Goal: Use online tool/utility: Utilize a website feature to perform a specific function

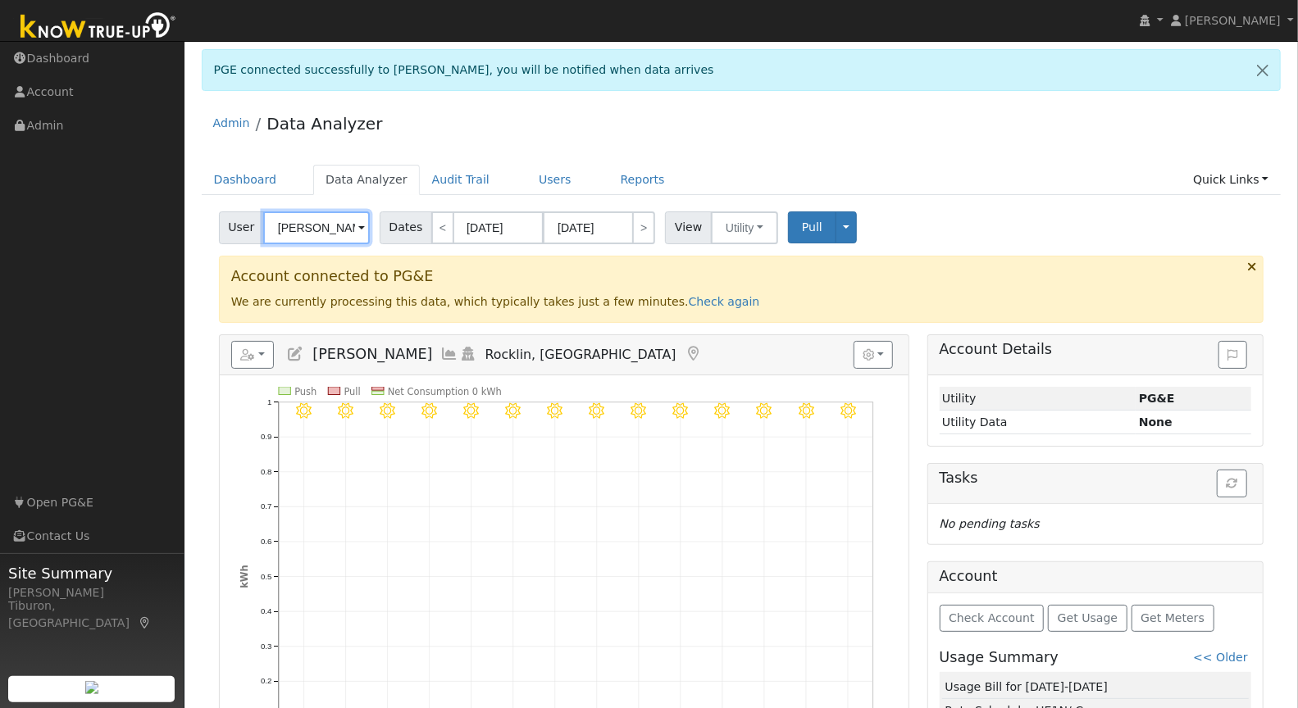
click at [337, 222] on input "[PERSON_NAME]" at bounding box center [316, 227] width 107 height 33
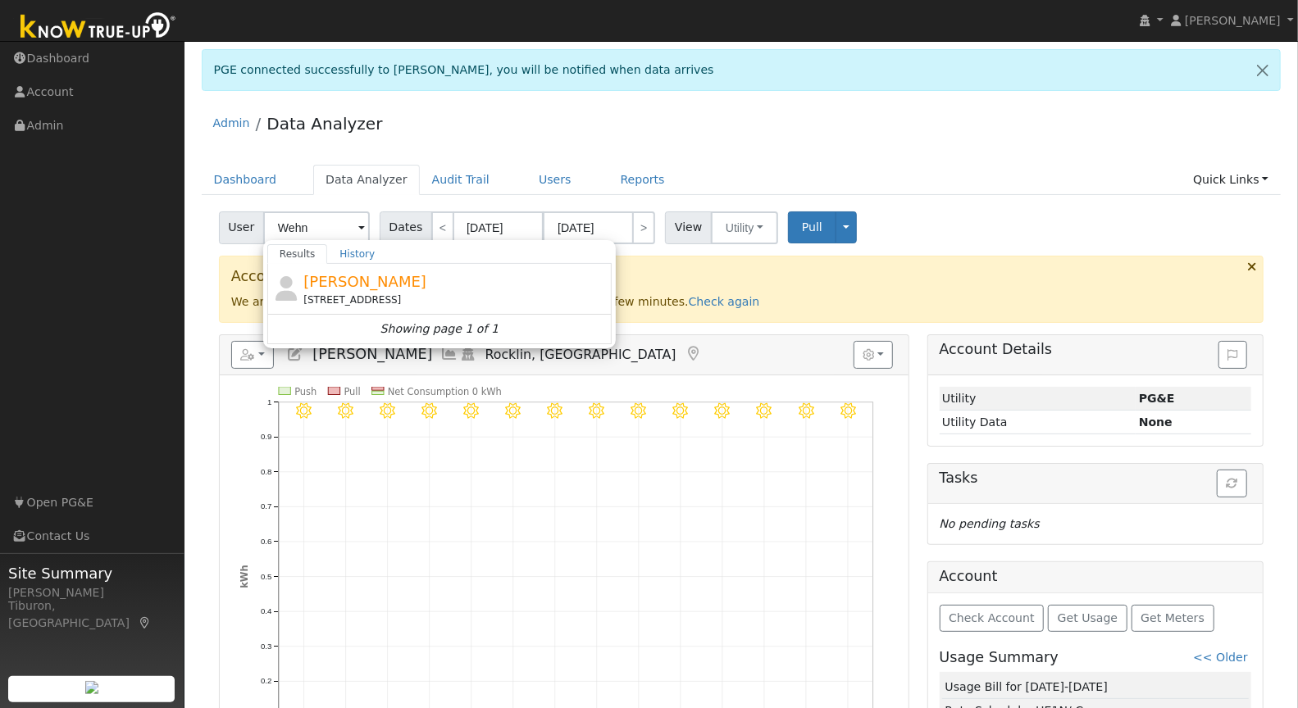
click at [369, 284] on span "[PERSON_NAME]" at bounding box center [364, 281] width 123 height 17
type input "[PERSON_NAME]"
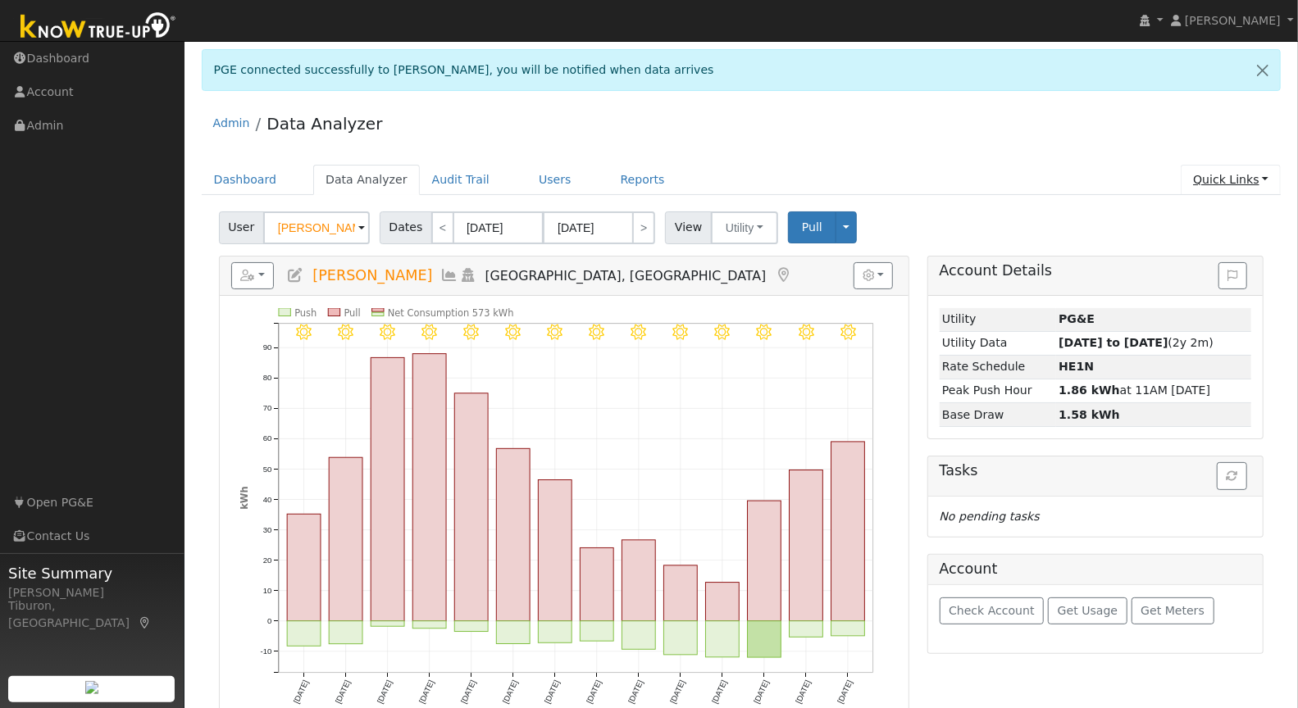
click at [1226, 171] on link "Quick Links" at bounding box center [1230, 180] width 100 height 30
click at [1197, 266] on link "Run a Scenario Report" at bounding box center [1197, 272] width 166 height 23
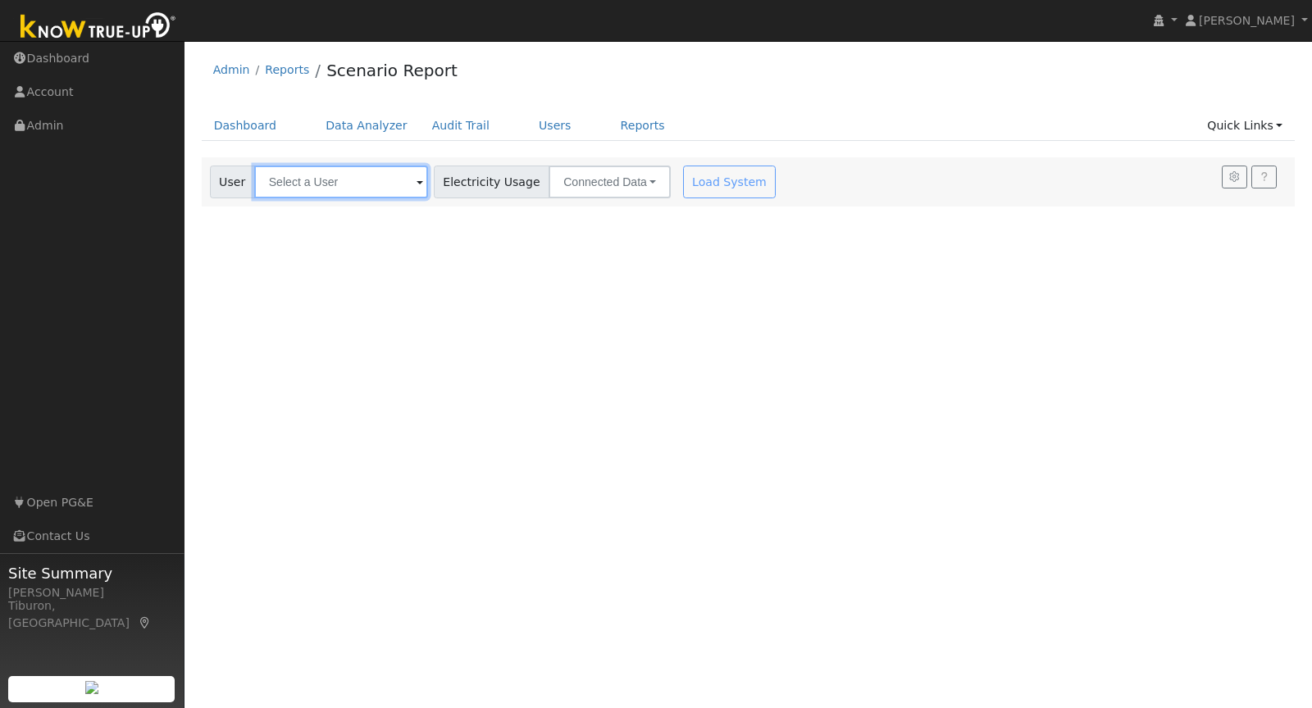
click at [327, 184] on input "text" at bounding box center [341, 182] width 174 height 33
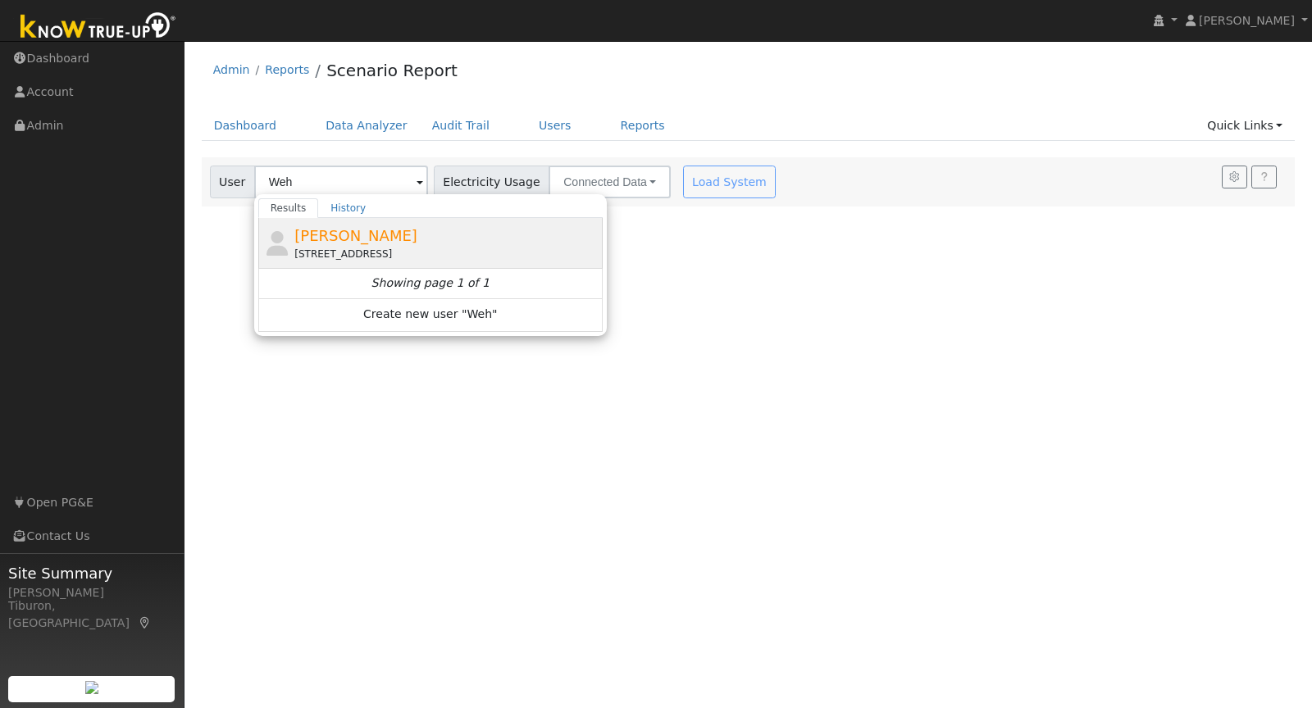
click at [390, 248] on div "[STREET_ADDRESS]" at bounding box center [446, 254] width 304 height 15
type input "[PERSON_NAME]"
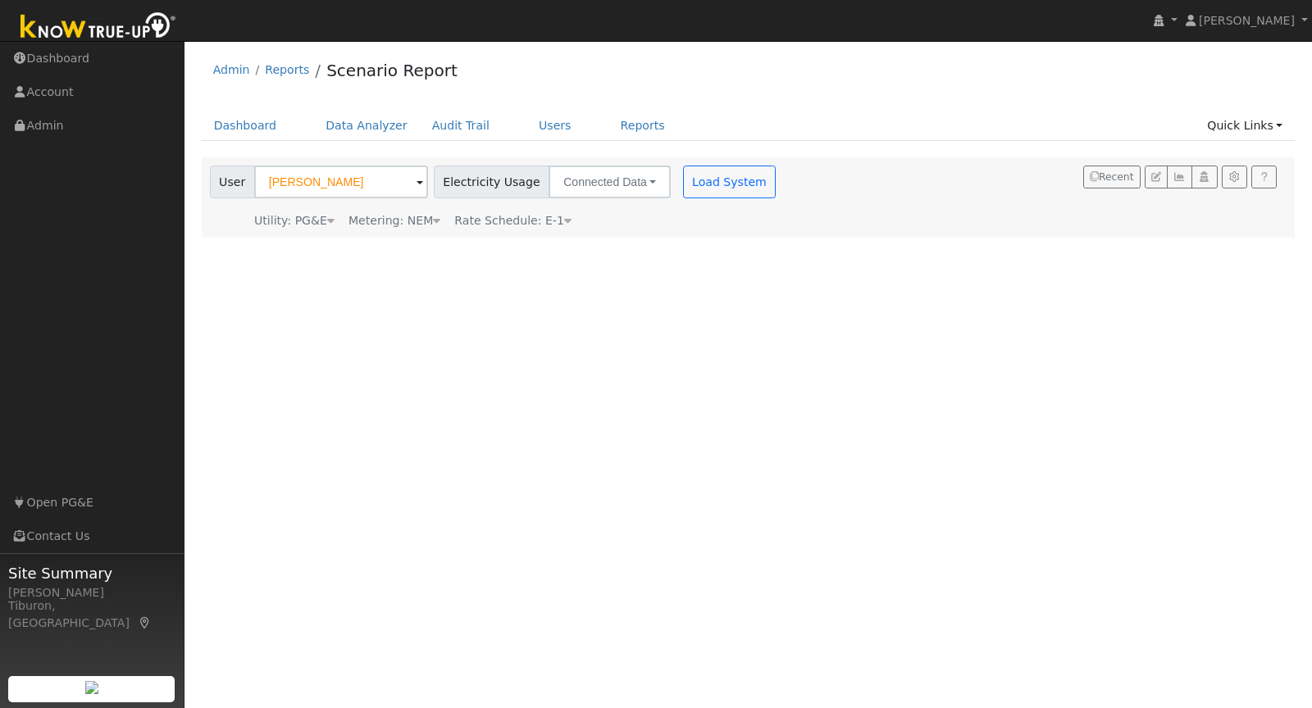
click at [421, 225] on div "Metering: NEM" at bounding box center [394, 220] width 92 height 17
click at [447, 249] on button "NEM" at bounding box center [474, 246] width 65 height 33
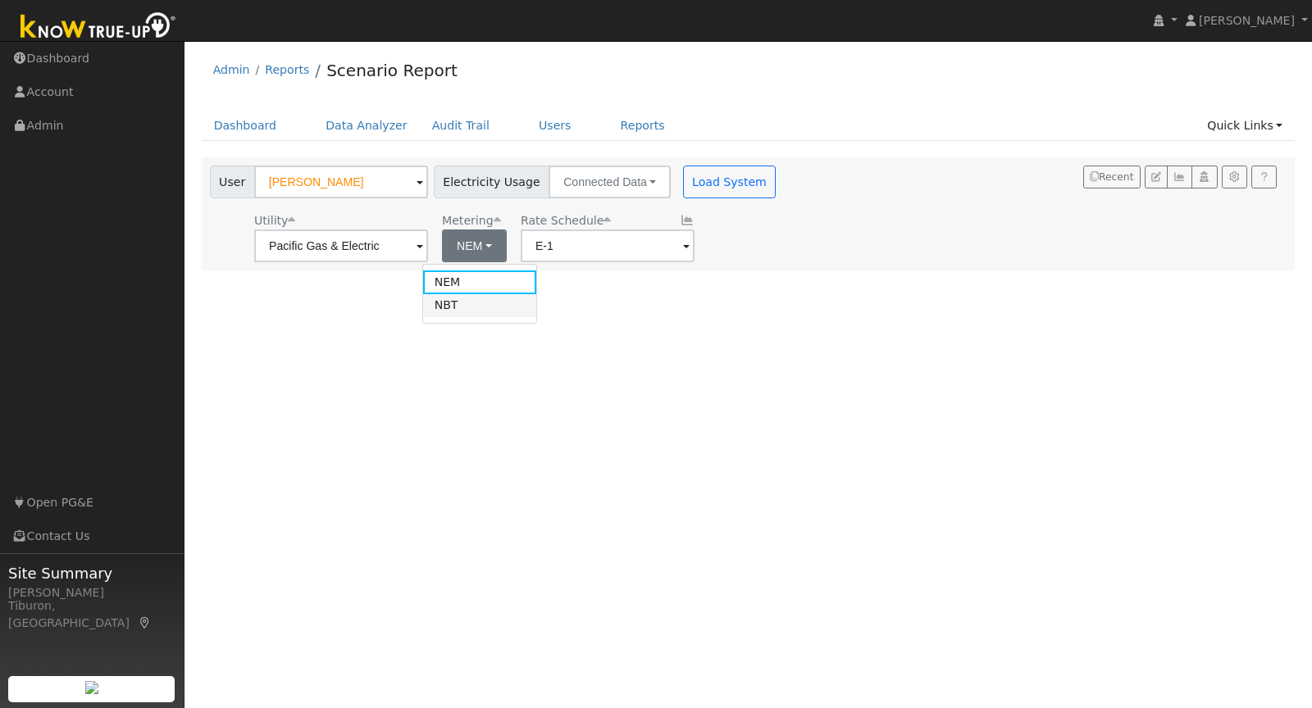
click at [452, 305] on link "NBT" at bounding box center [480, 305] width 114 height 23
type input "E-ELEC"
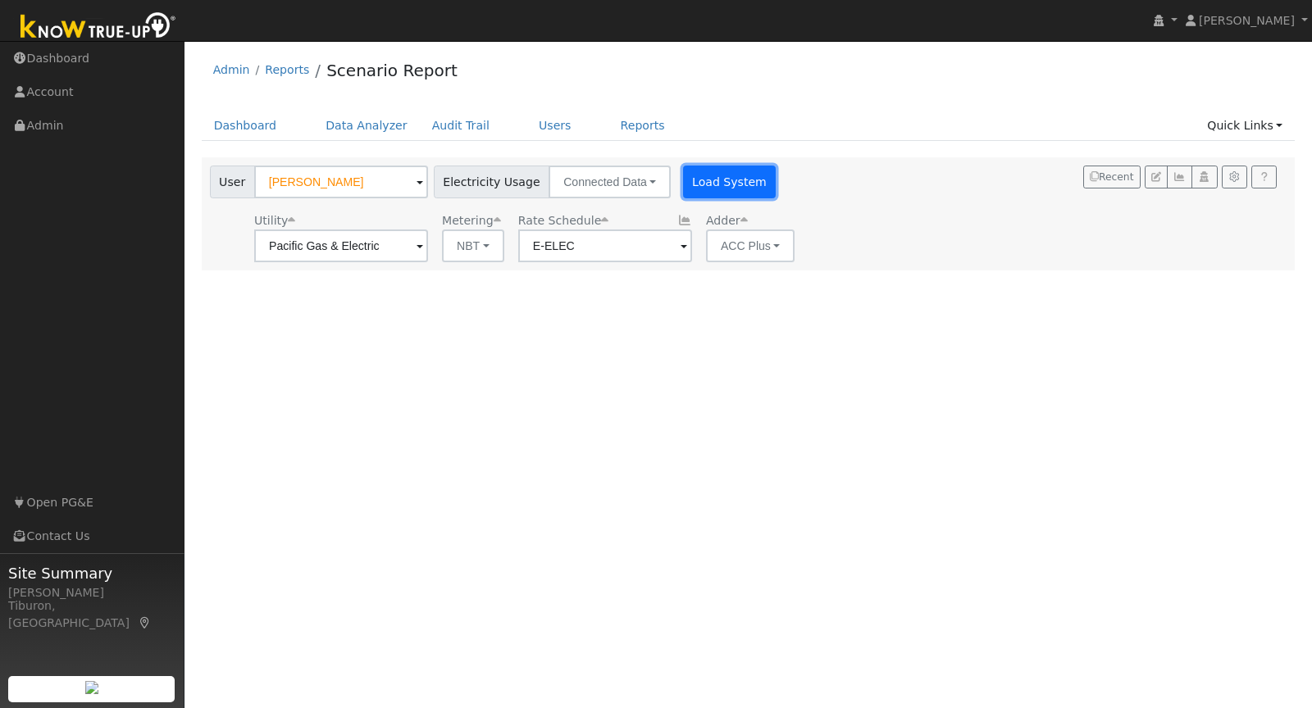
click at [685, 184] on button "Load System" at bounding box center [729, 182] width 93 height 33
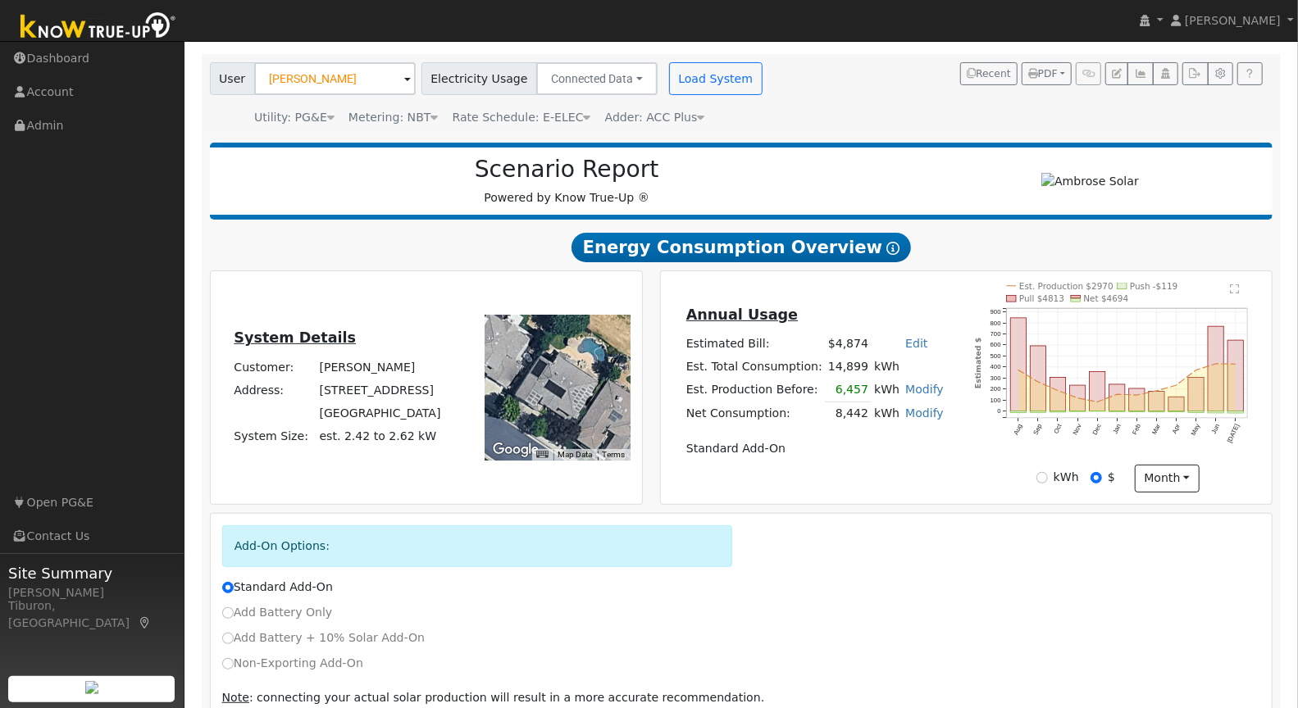
scroll to position [177, 0]
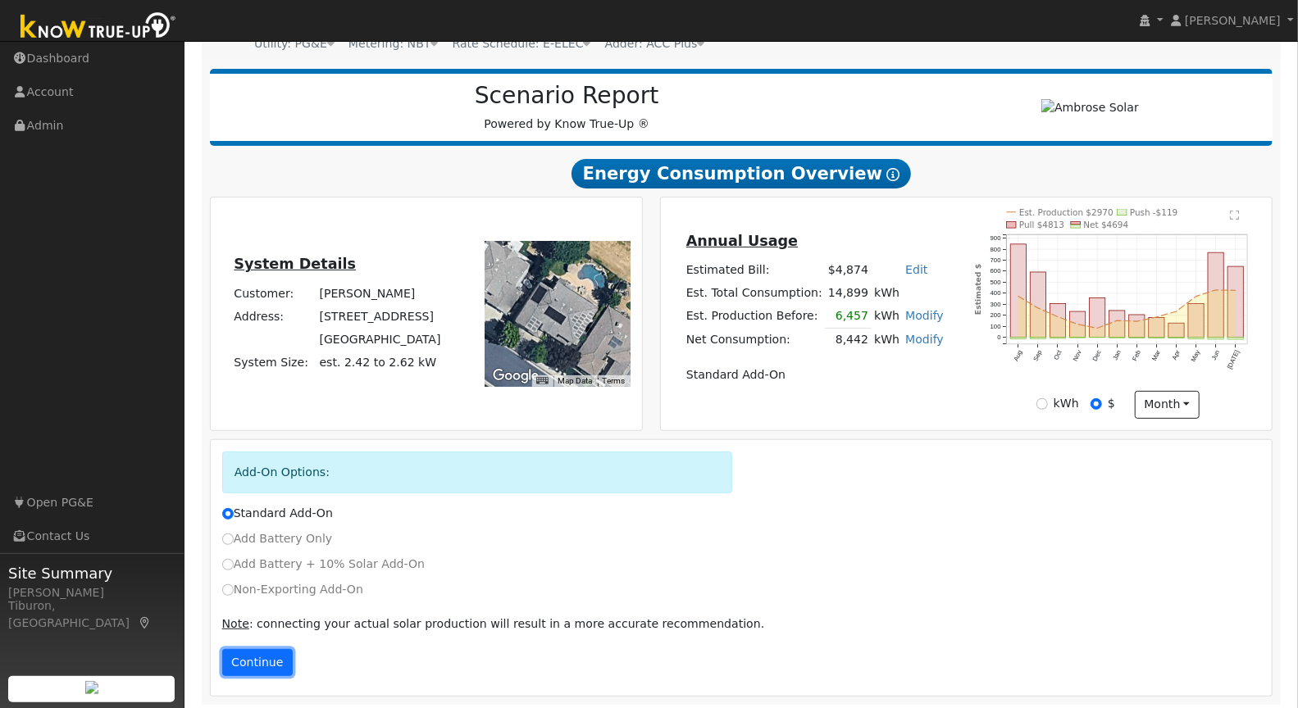
click at [269, 663] on button "Continue" at bounding box center [257, 663] width 70 height 28
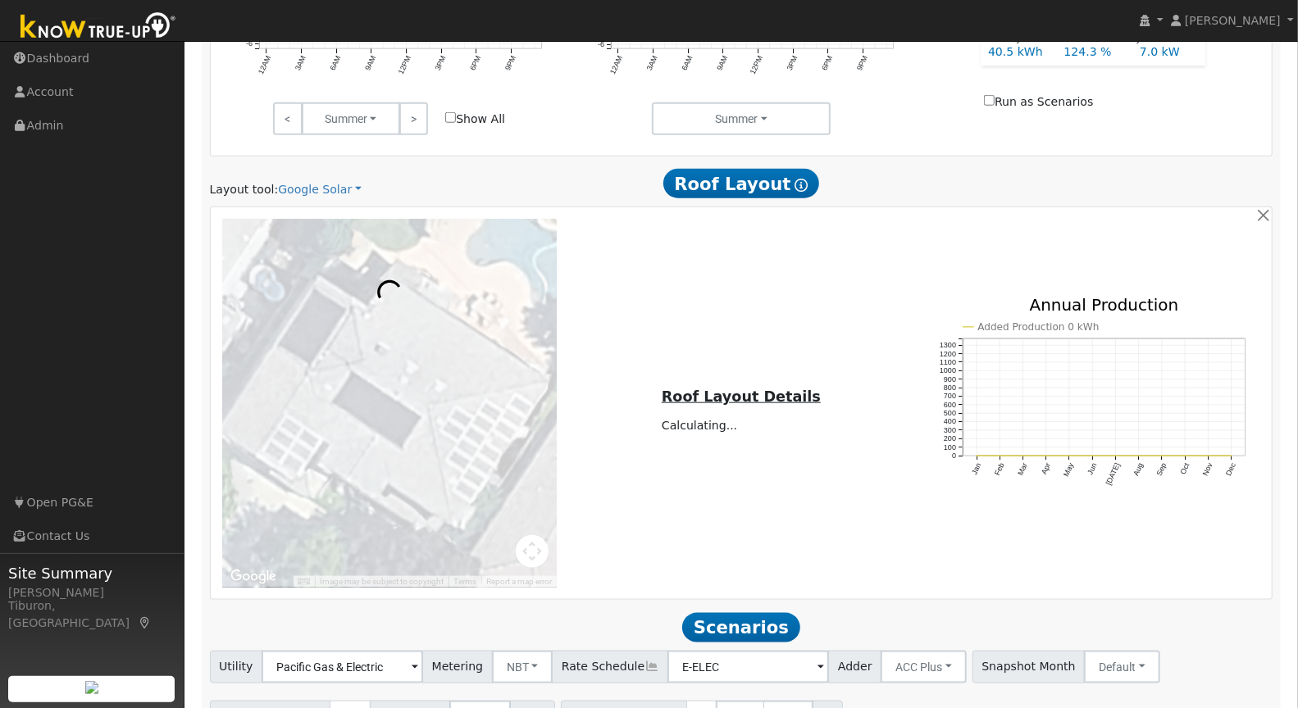
scroll to position [1056, 0]
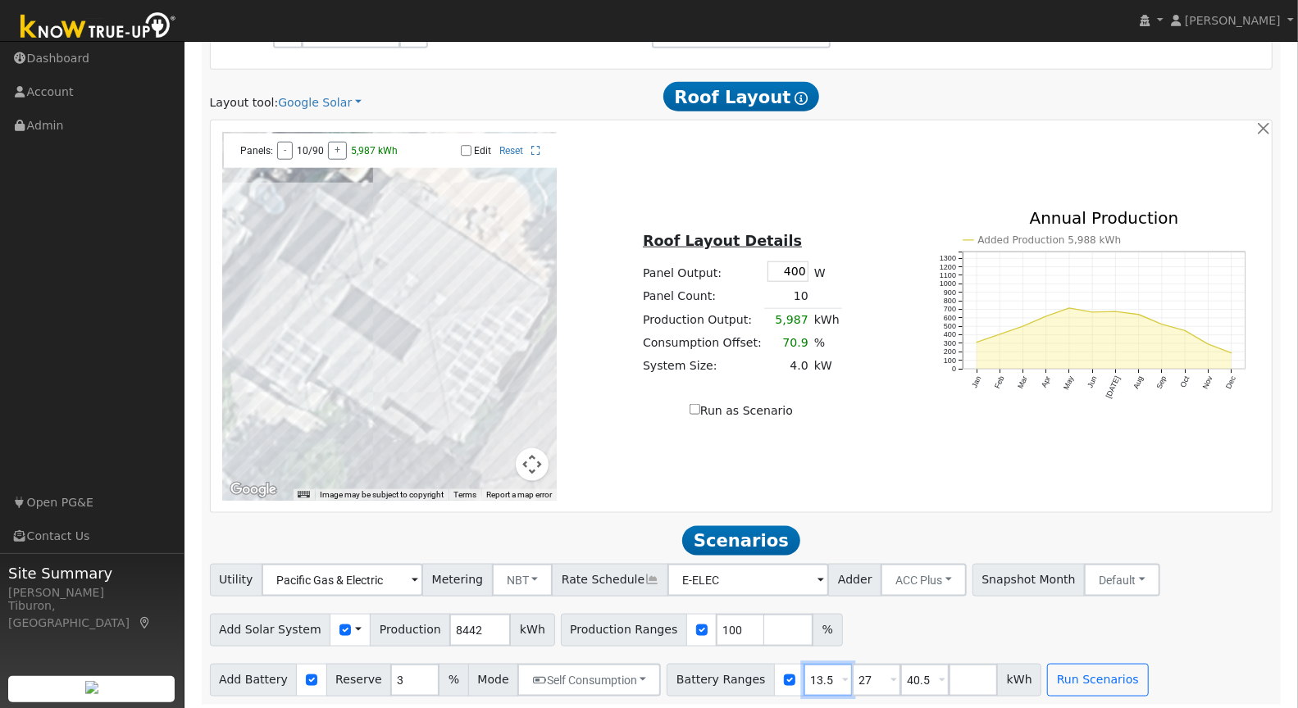
drag, startPoint x: 818, startPoint y: 675, endPoint x: 773, endPoint y: 675, distance: 45.1
click at [773, 675] on div "Battery Ranges 13.5 Overrides Reserve % Mode None None Self Consumption Peak Sa…" at bounding box center [853, 680] width 375 height 33
type input "27"
type input "40.5"
type input "27"
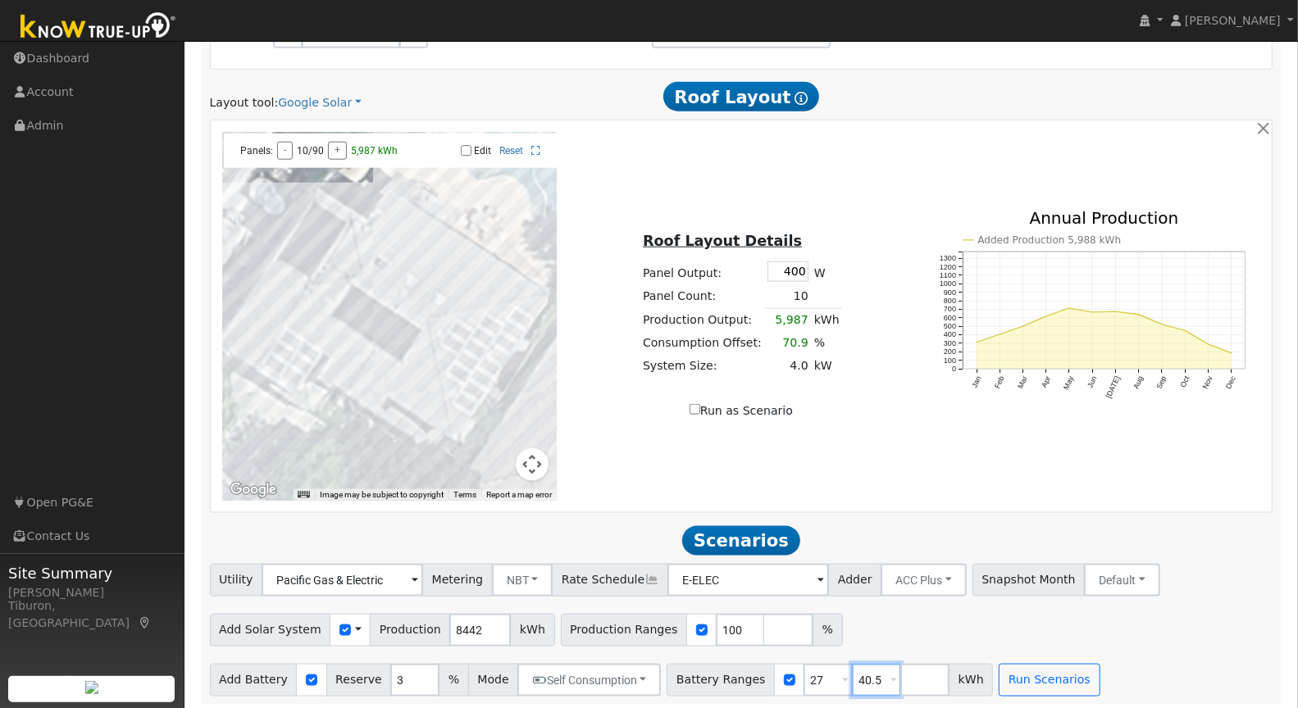
drag, startPoint x: 864, startPoint y: 674, endPoint x: 817, endPoint y: 668, distance: 47.1
click at [824, 675] on div "Battery Ranges 27 Overrides Reserve % Mode None None Self Consumption Peak Savi…" at bounding box center [829, 680] width 326 height 33
drag, startPoint x: 717, startPoint y: 622, endPoint x: 671, endPoint y: 630, distance: 46.6
click at [671, 630] on div "Production Ranges 100 %" at bounding box center [702, 630] width 282 height 33
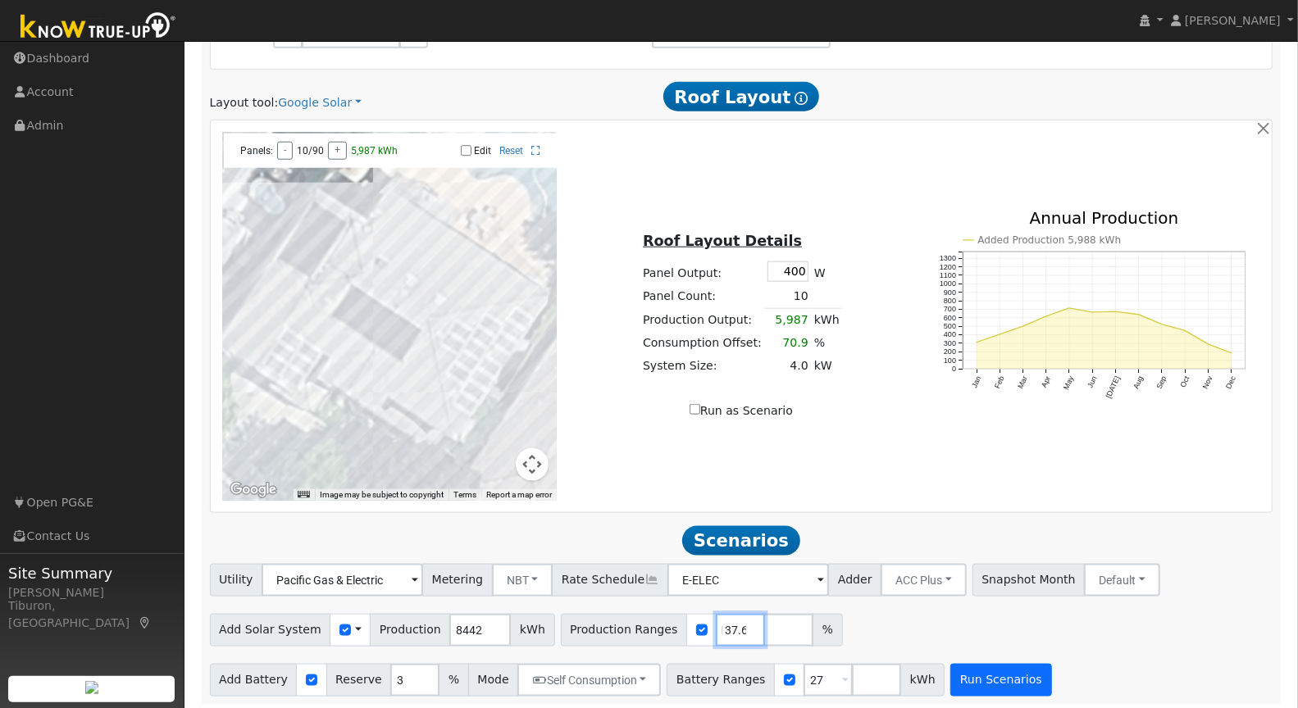
type input "137.6"
click at [953, 682] on button "Run Scenarios" at bounding box center [1000, 680] width 101 height 33
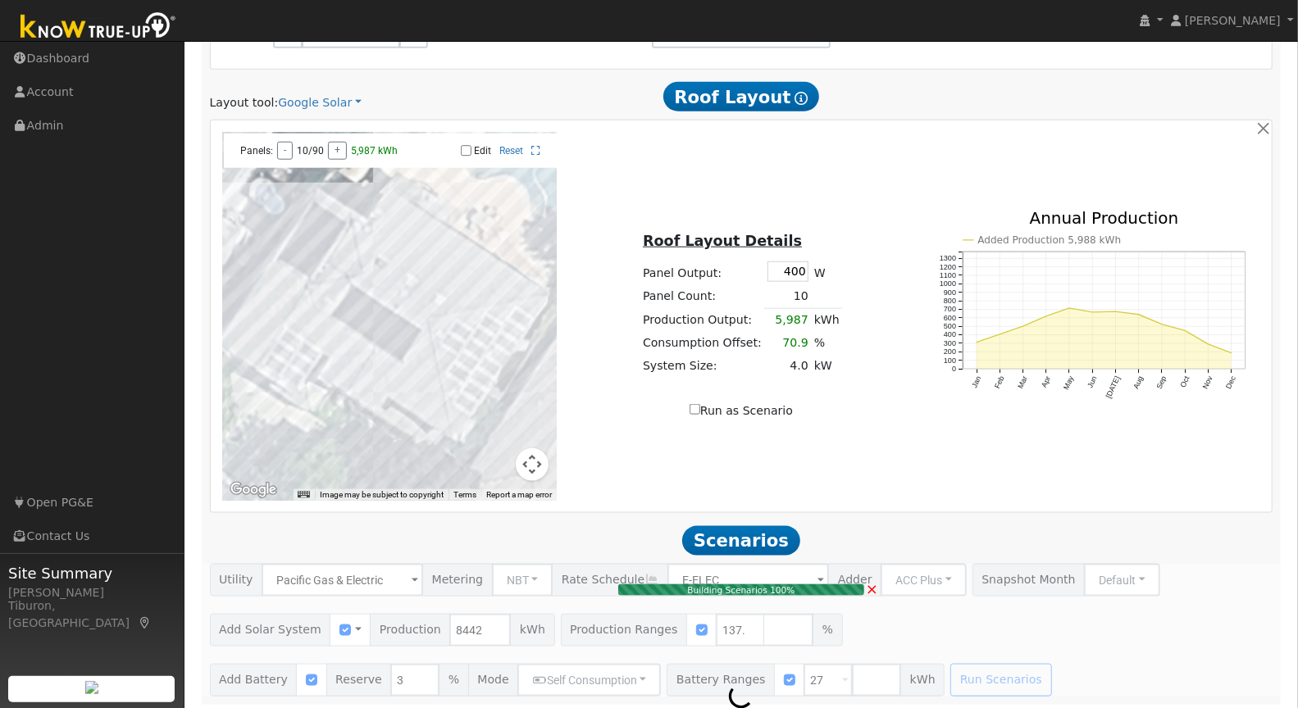
type input "7.7"
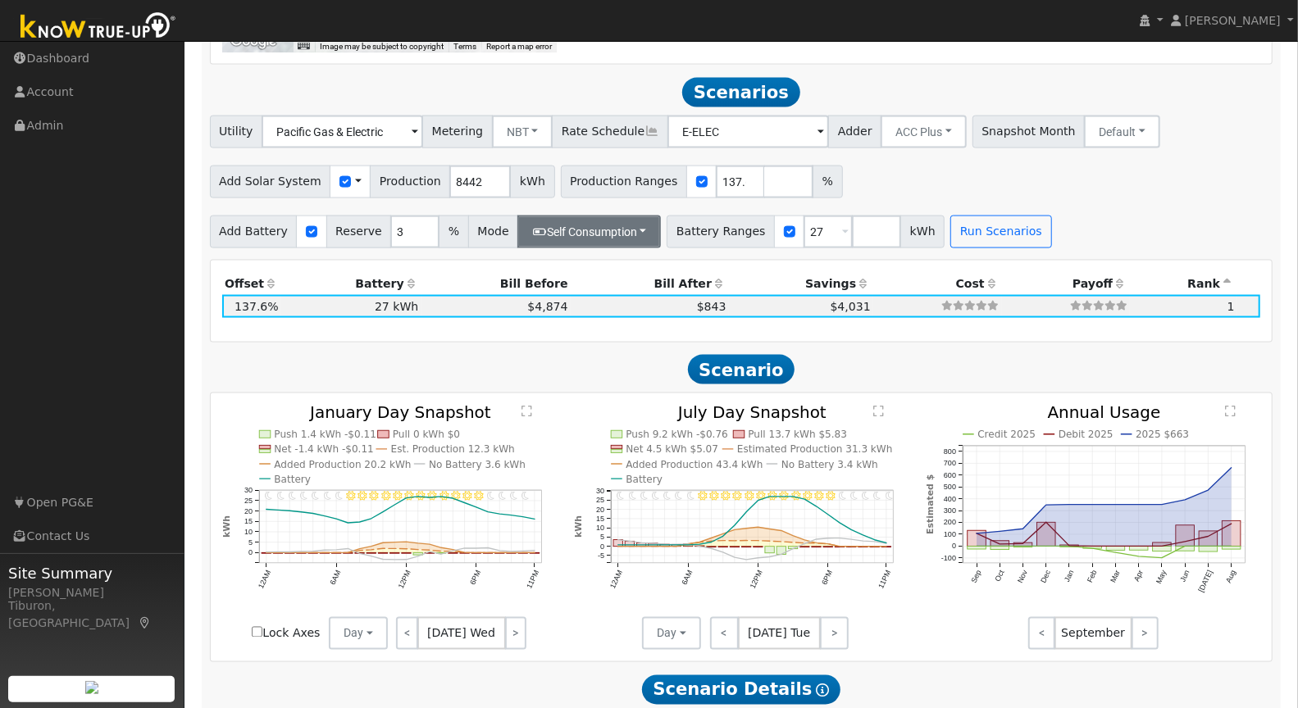
scroll to position [1506, 0]
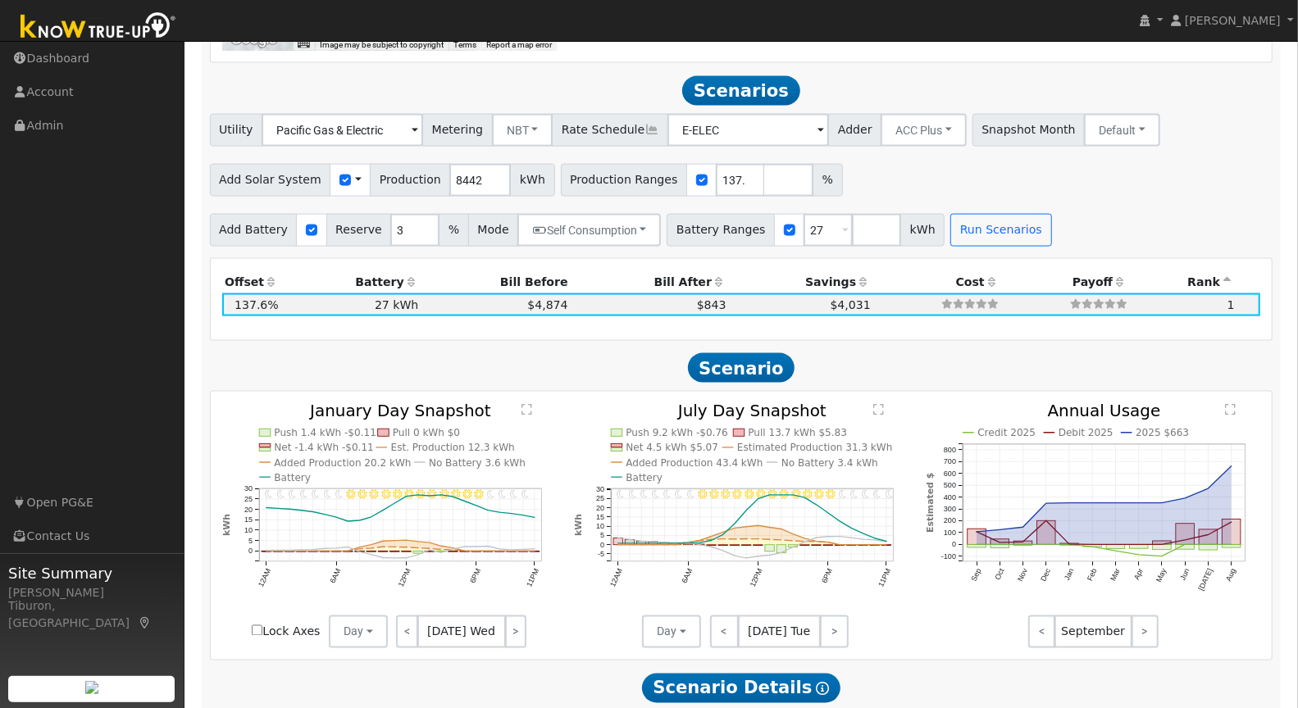
click at [523, 404] on text "" at bounding box center [526, 410] width 11 height 12
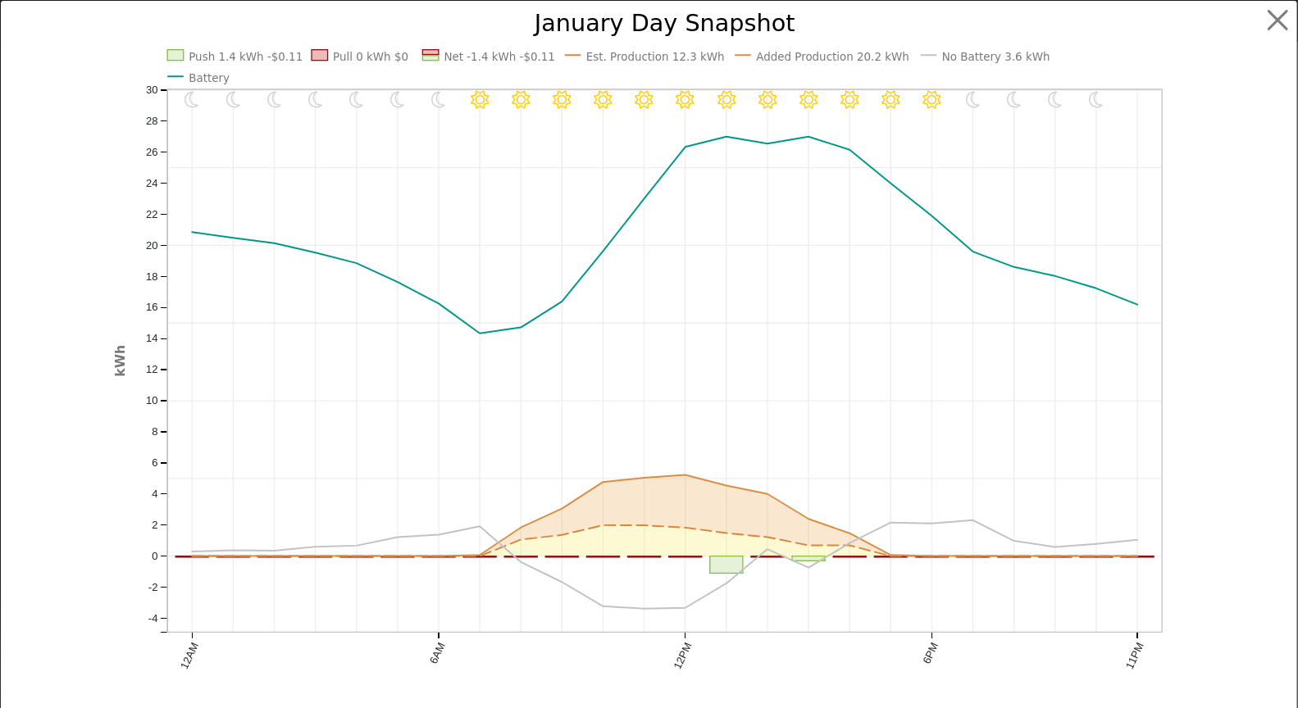
scroll to position [1511, 0]
click at [1283, 24] on button "button" at bounding box center [1291, 20] width 31 height 31
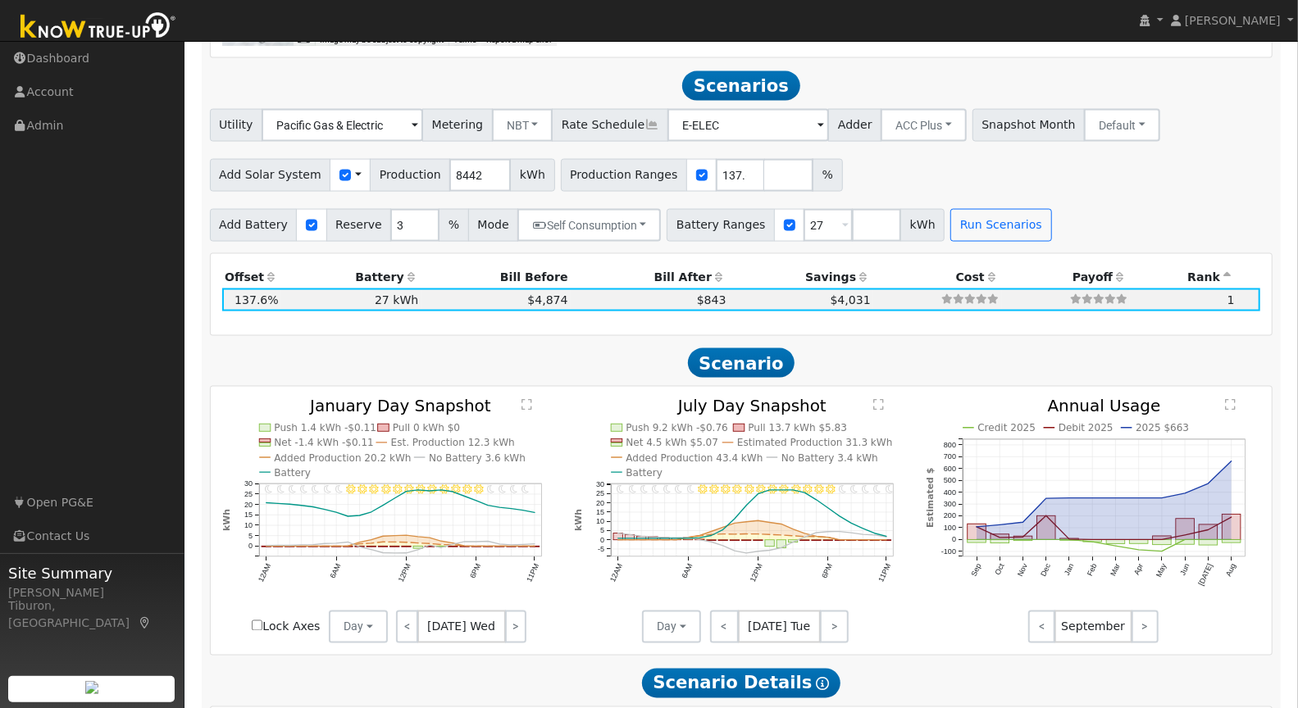
click at [879, 402] on text "" at bounding box center [878, 405] width 11 height 12
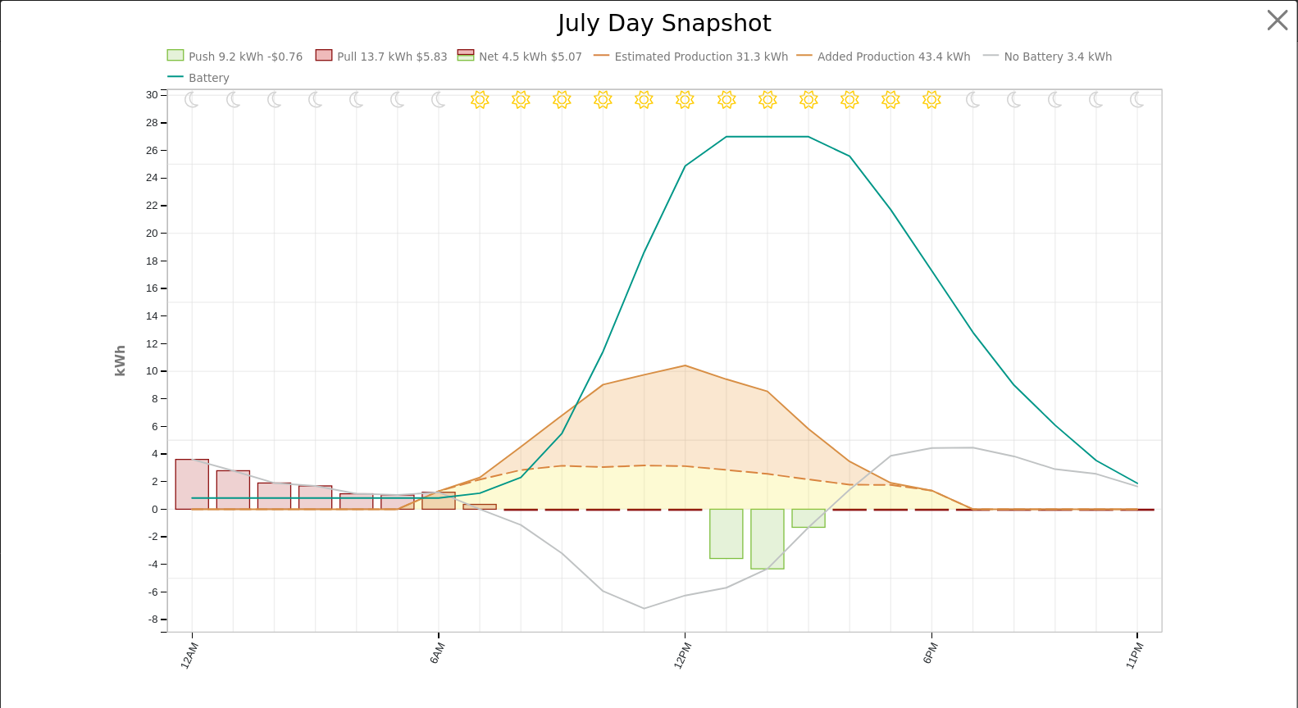
scroll to position [1516, 0]
click at [1289, 20] on button "button" at bounding box center [1291, 20] width 31 height 31
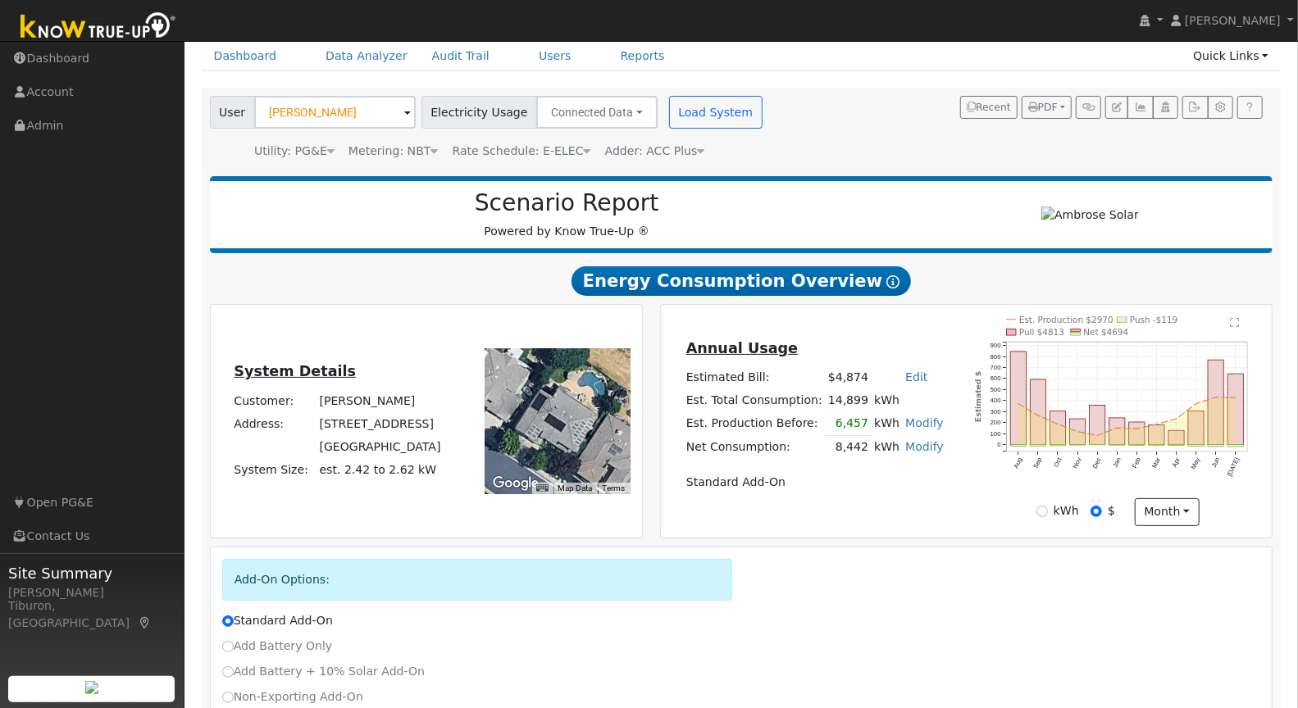
scroll to position [0, 0]
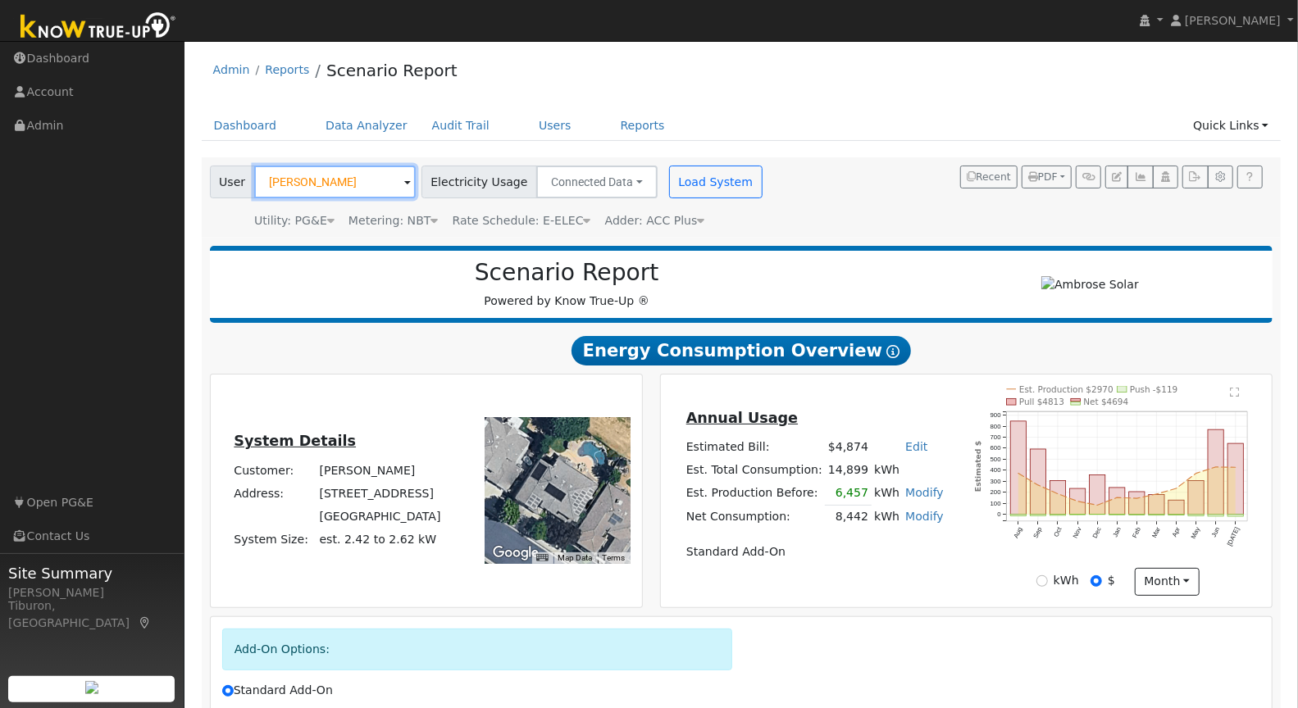
click at [309, 184] on input "[PERSON_NAME]" at bounding box center [334, 182] width 161 height 33
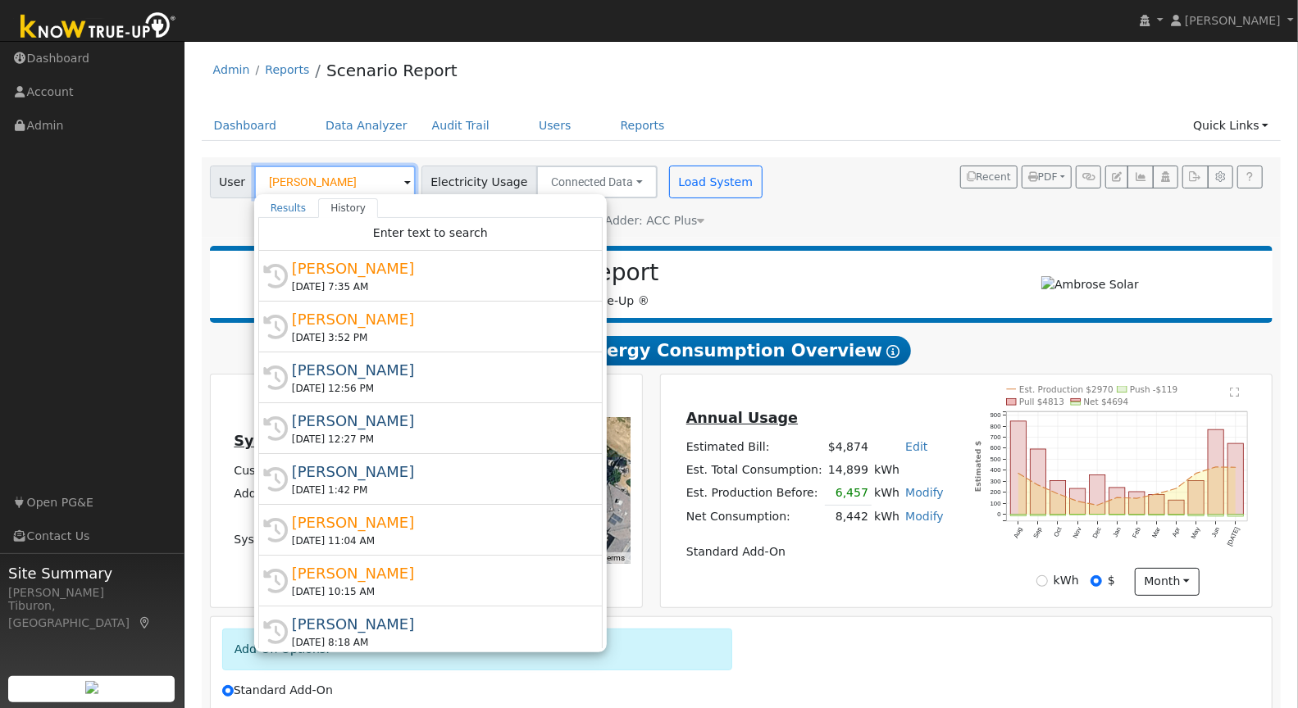
click at [309, 184] on input "[PERSON_NAME]" at bounding box center [334, 182] width 161 height 33
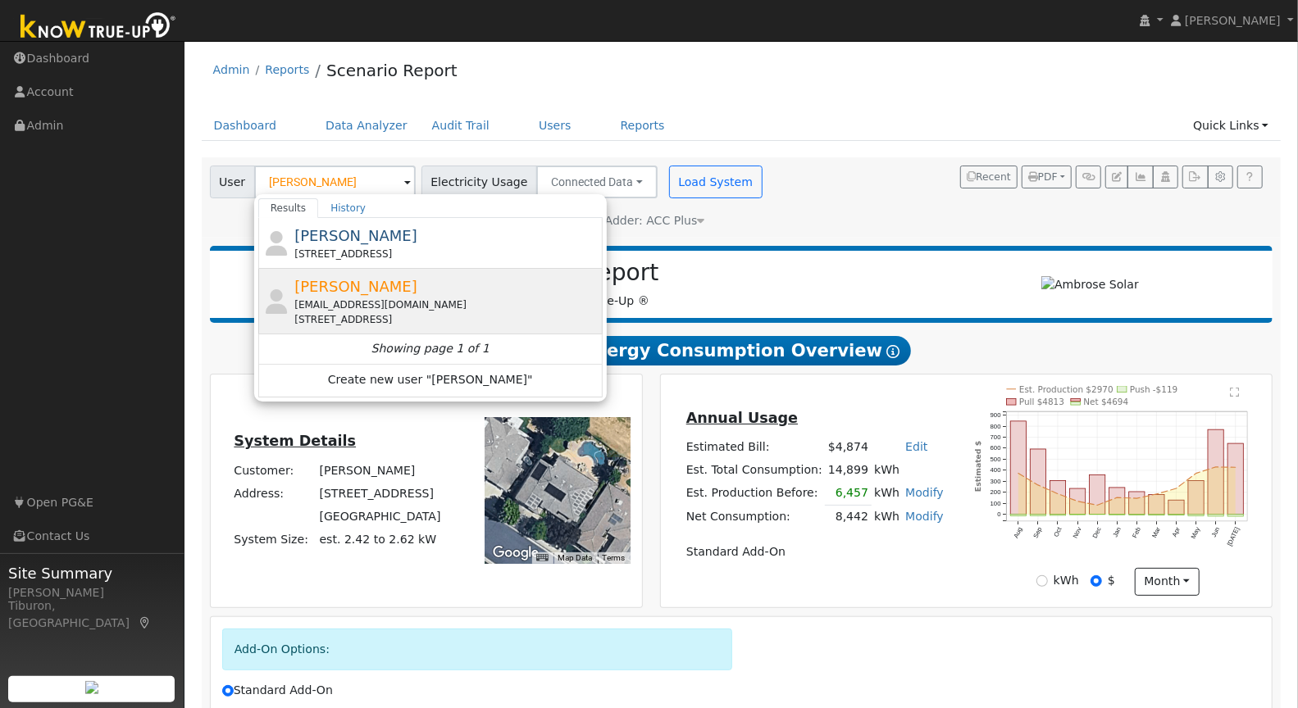
click at [363, 293] on div "Karli Barker karliwanner@yahoo.com 1492 Regent Circle, Lincoln, CA 95648" at bounding box center [446, 301] width 304 height 52
type input "[PERSON_NAME]"
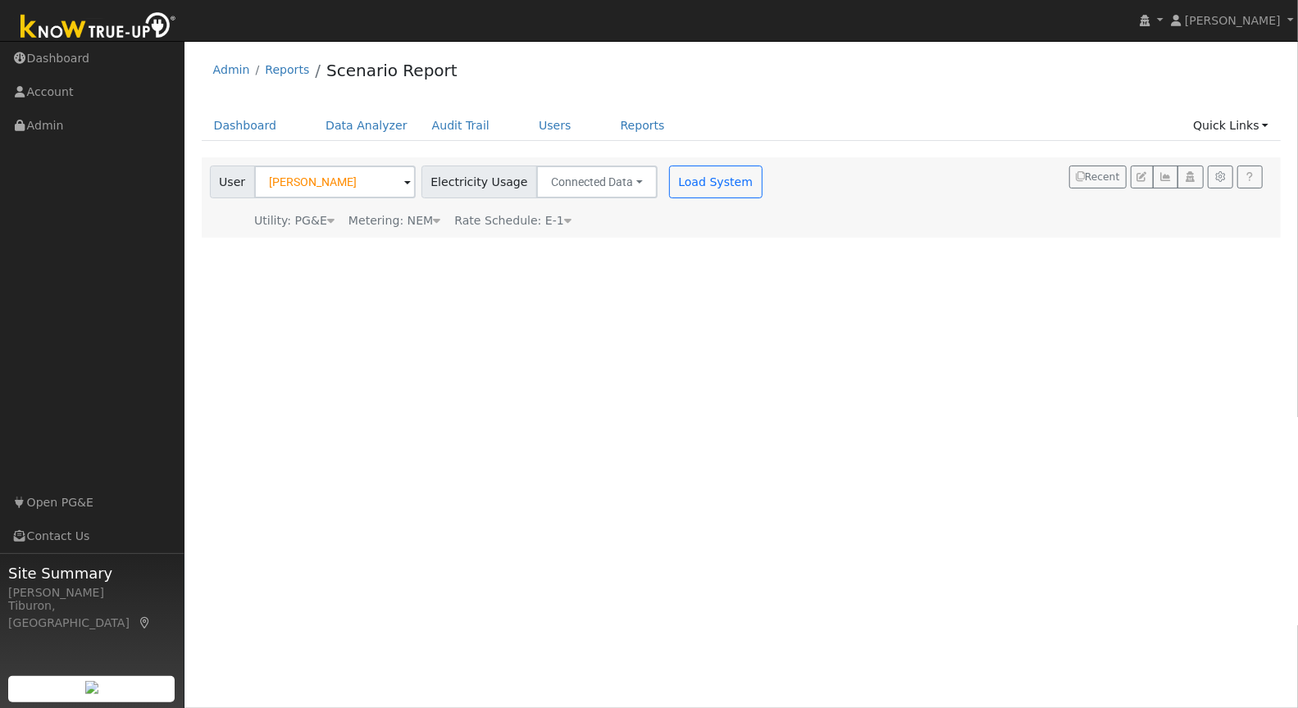
click at [421, 227] on div "Metering: NEM" at bounding box center [394, 220] width 92 height 17
click at [448, 245] on button "NEM" at bounding box center [462, 246] width 64 height 33
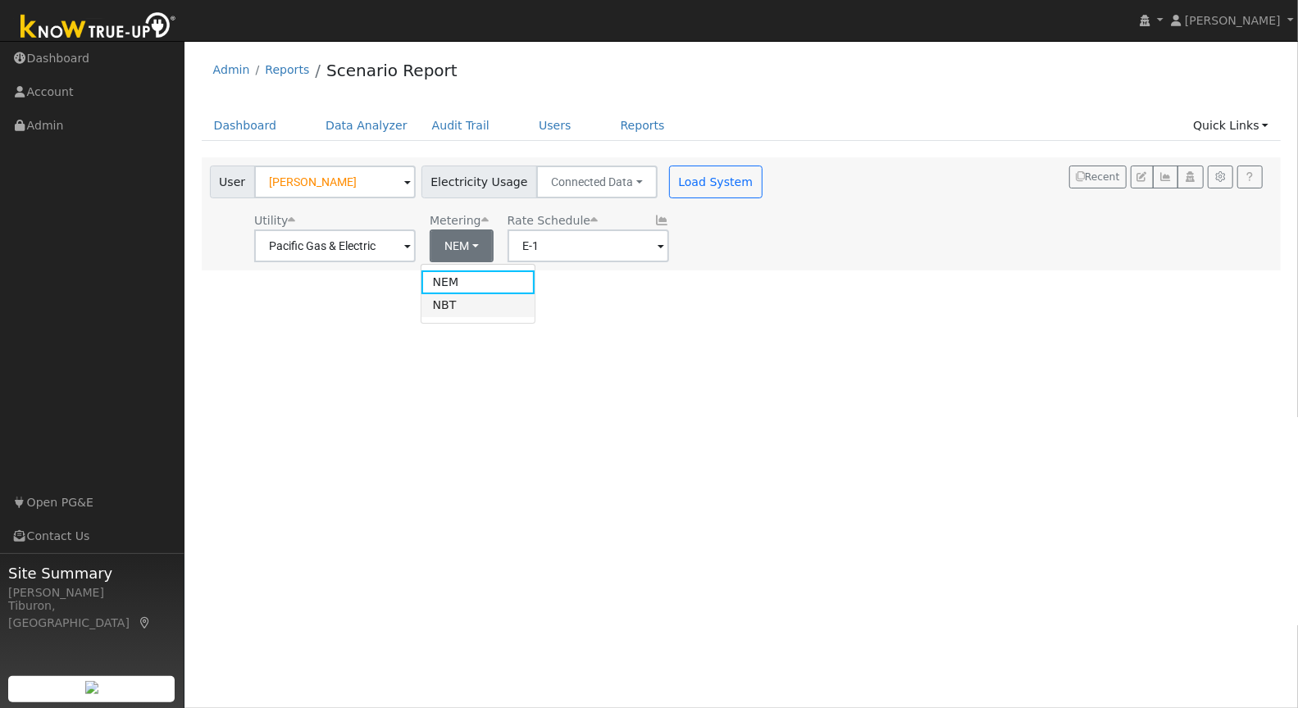
click at [487, 309] on link "NBT" at bounding box center [478, 305] width 114 height 23
type input "E-ELEC"
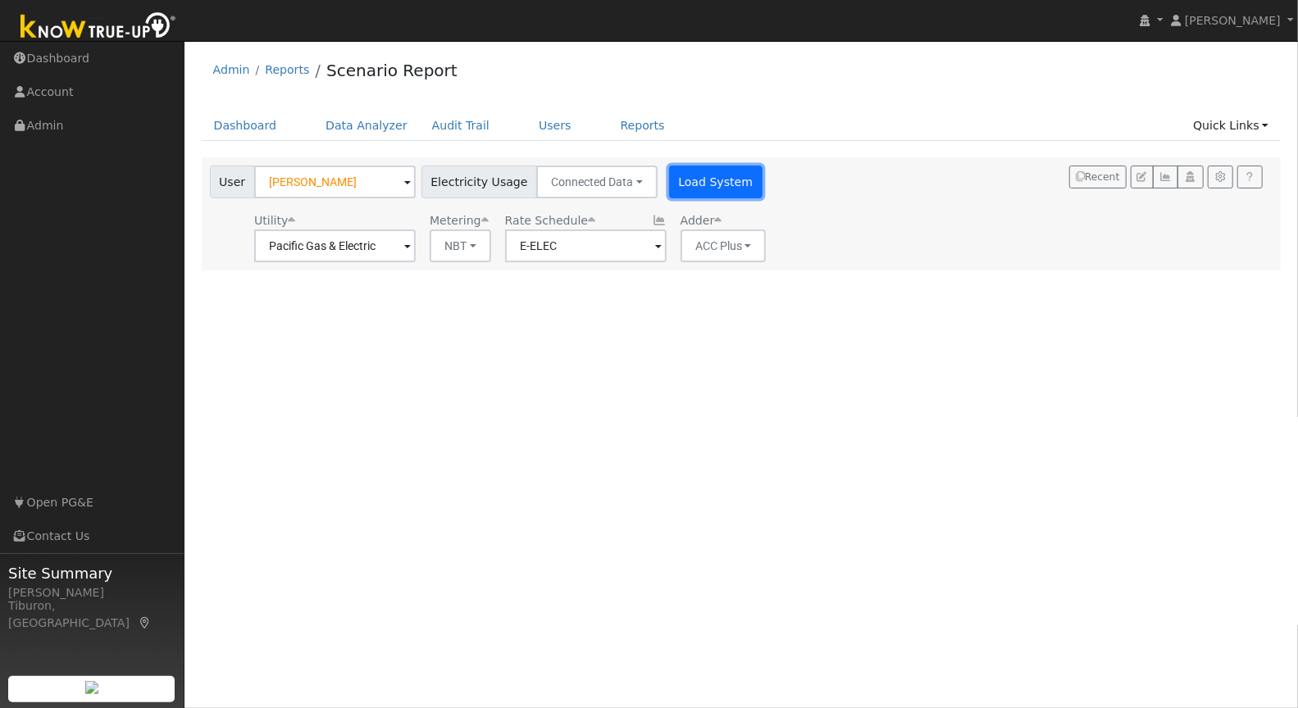
click at [708, 180] on button "Load System" at bounding box center [715, 182] width 93 height 33
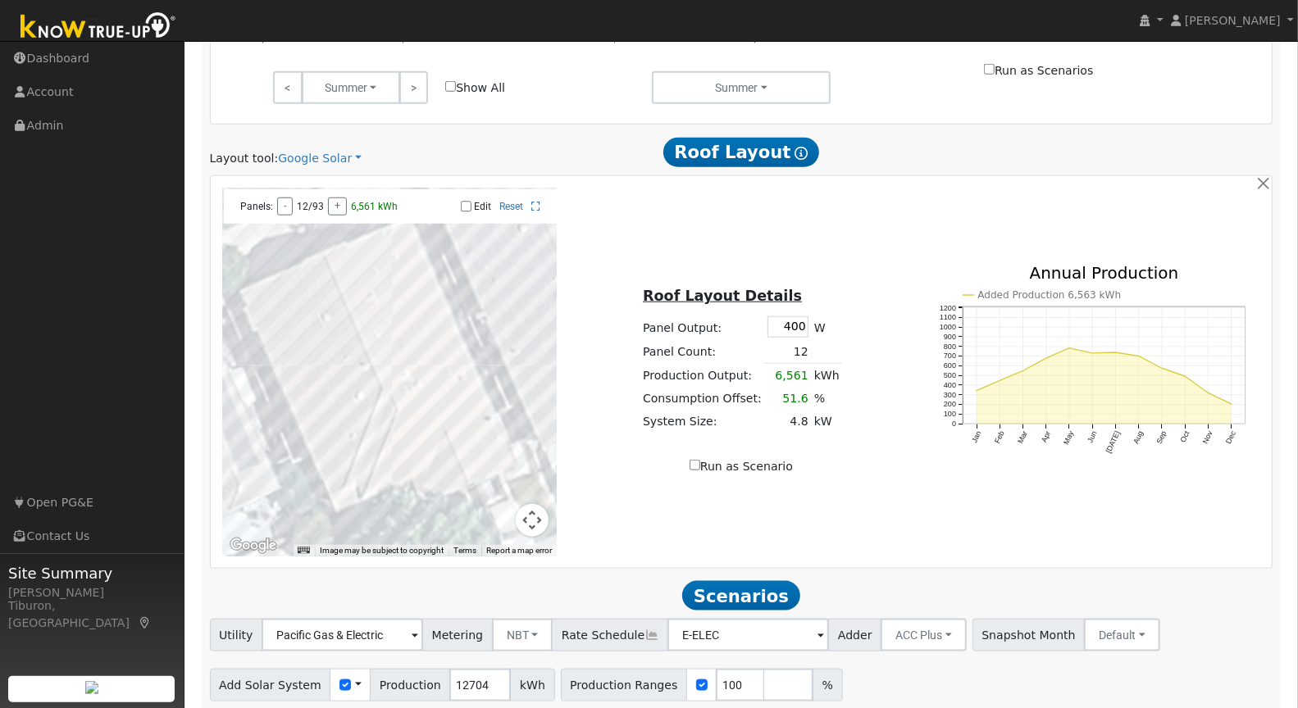
scroll to position [971, 0]
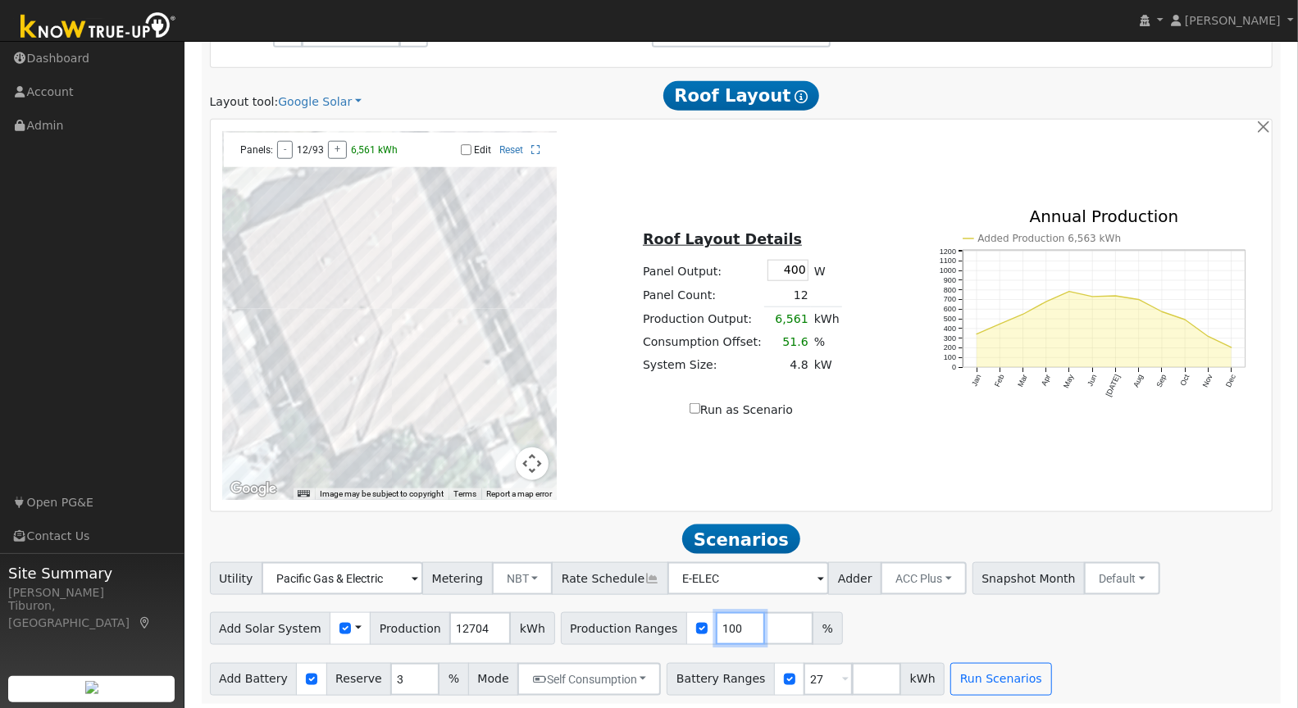
drag, startPoint x: 720, startPoint y: 621, endPoint x: 658, endPoint y: 621, distance: 61.5
click at [658, 621] on div "Production Ranges 100 %" at bounding box center [702, 628] width 282 height 33
